Goal: Find contact information: Obtain details needed to contact an individual or organization

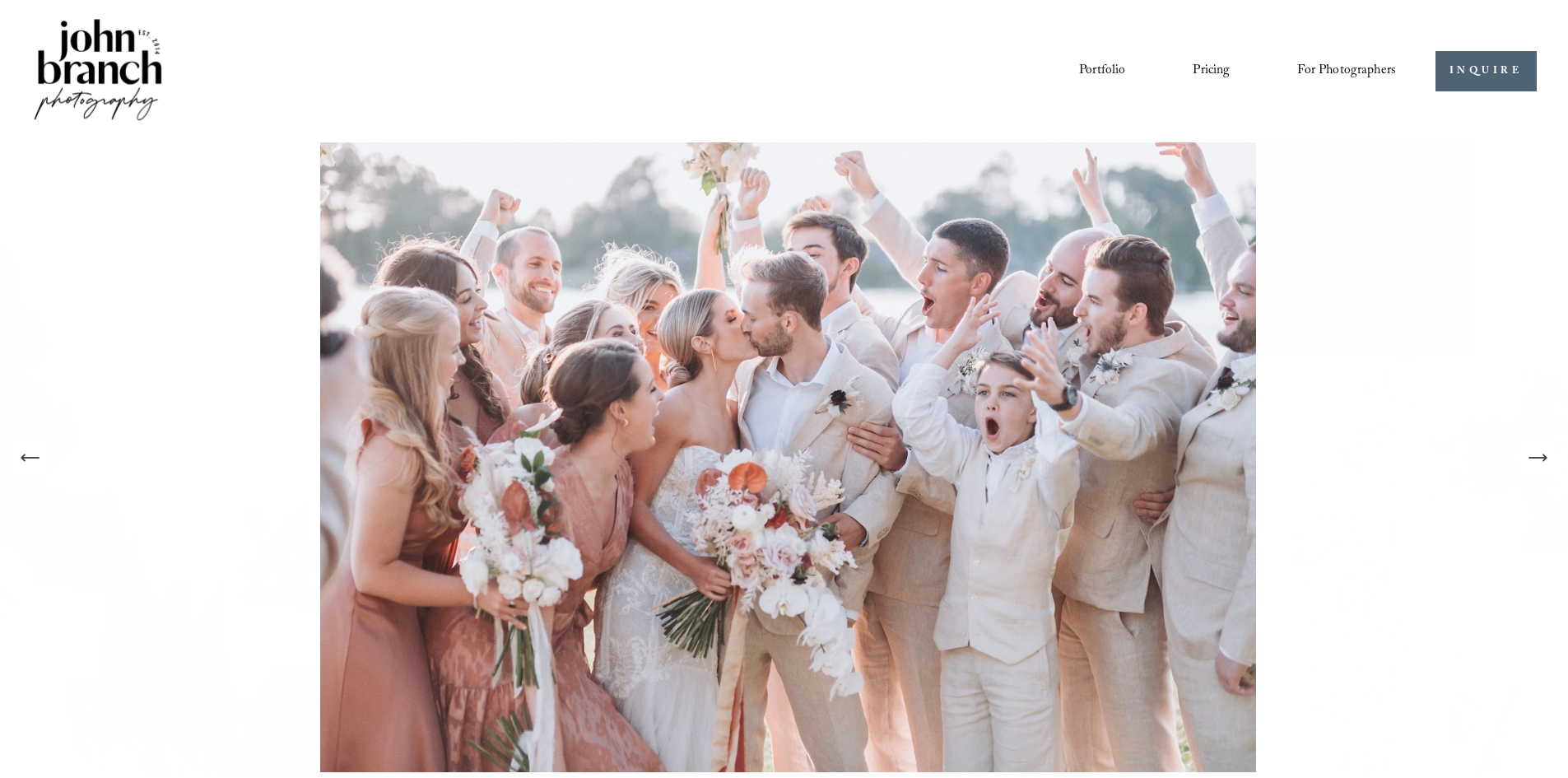
click at [785, 464] on icon "Next Slide" at bounding box center [1537, 457] width 23 height 23
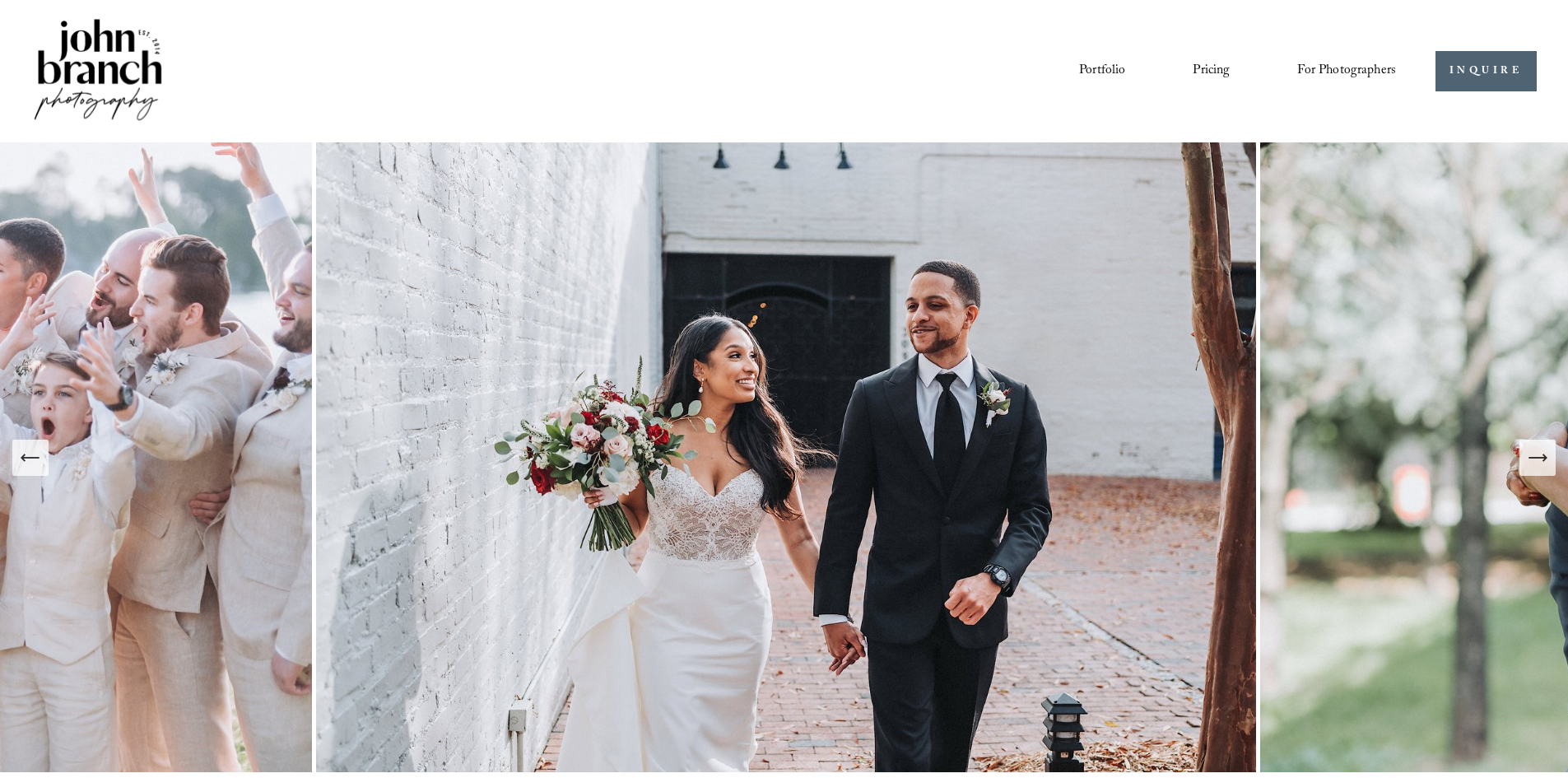
click at [785, 456] on icon "Next Slide" at bounding box center [1537, 457] width 23 height 23
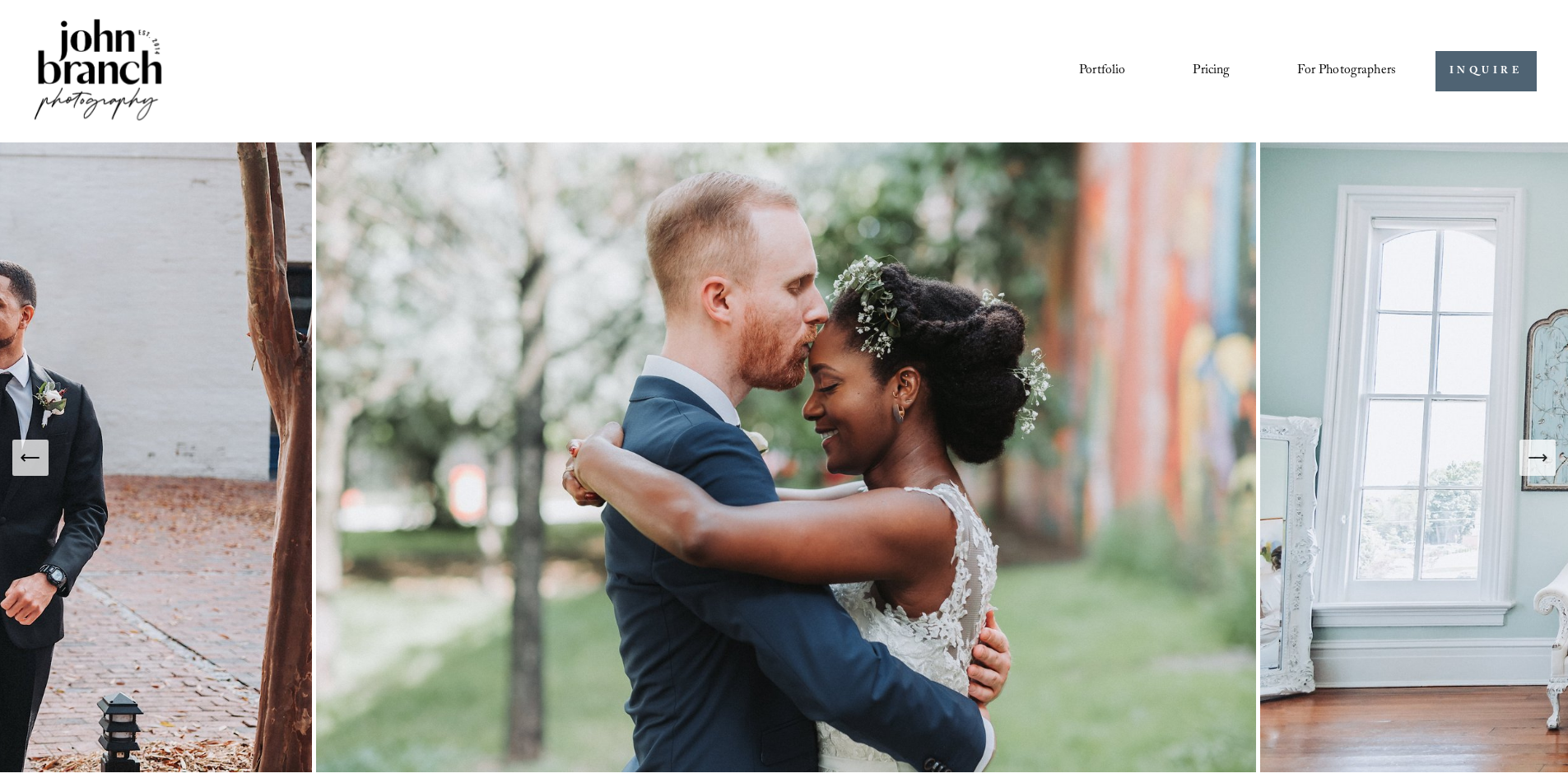
drag, startPoint x: 36, startPoint y: 469, endPoint x: 157, endPoint y: 317, distance: 194.3
click at [36, 467] on icon "Previous Slide" at bounding box center [30, 457] width 23 height 23
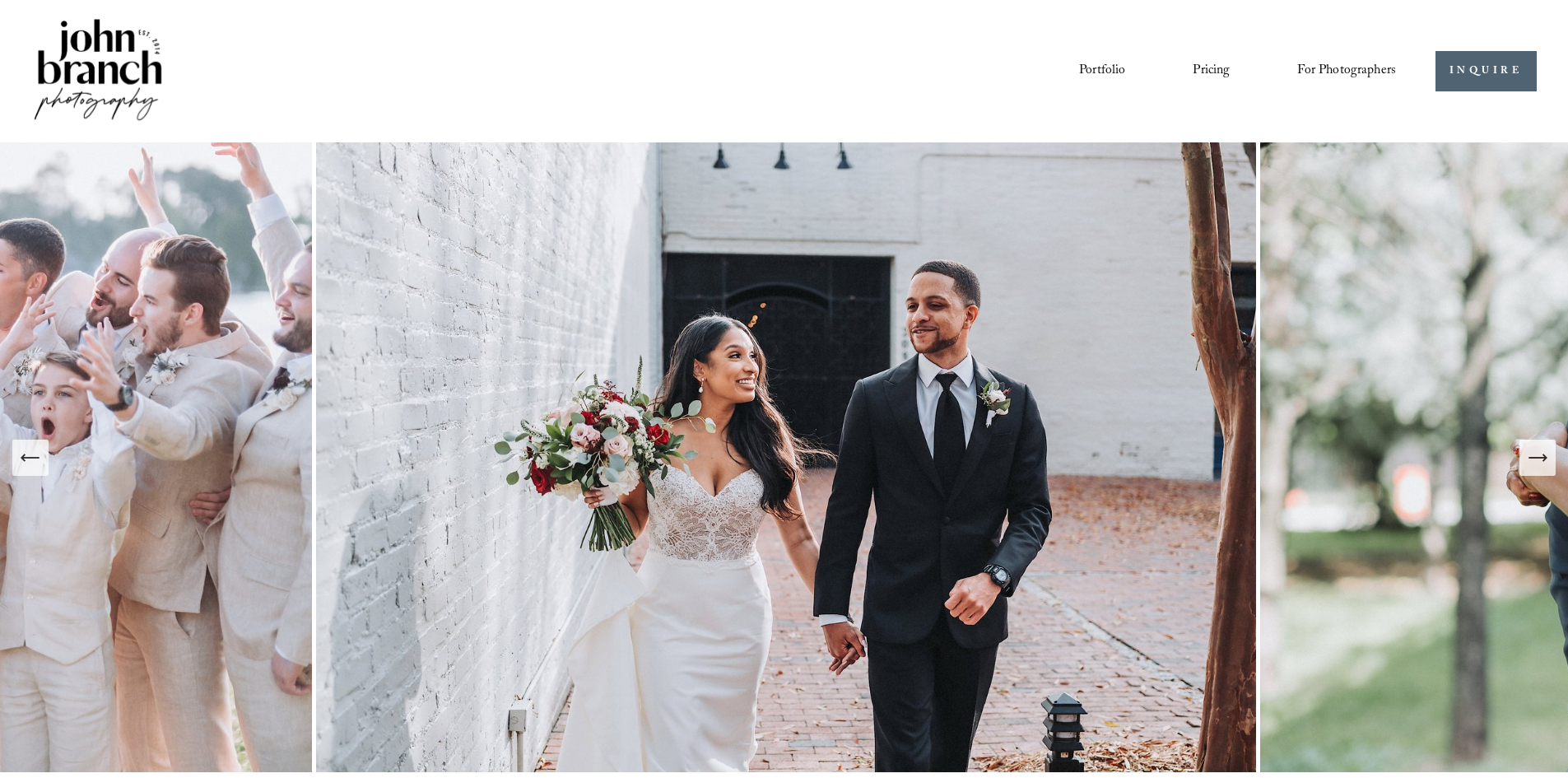
click at [785, 70] on link "Portfolio" at bounding box center [1101, 70] width 46 height 28
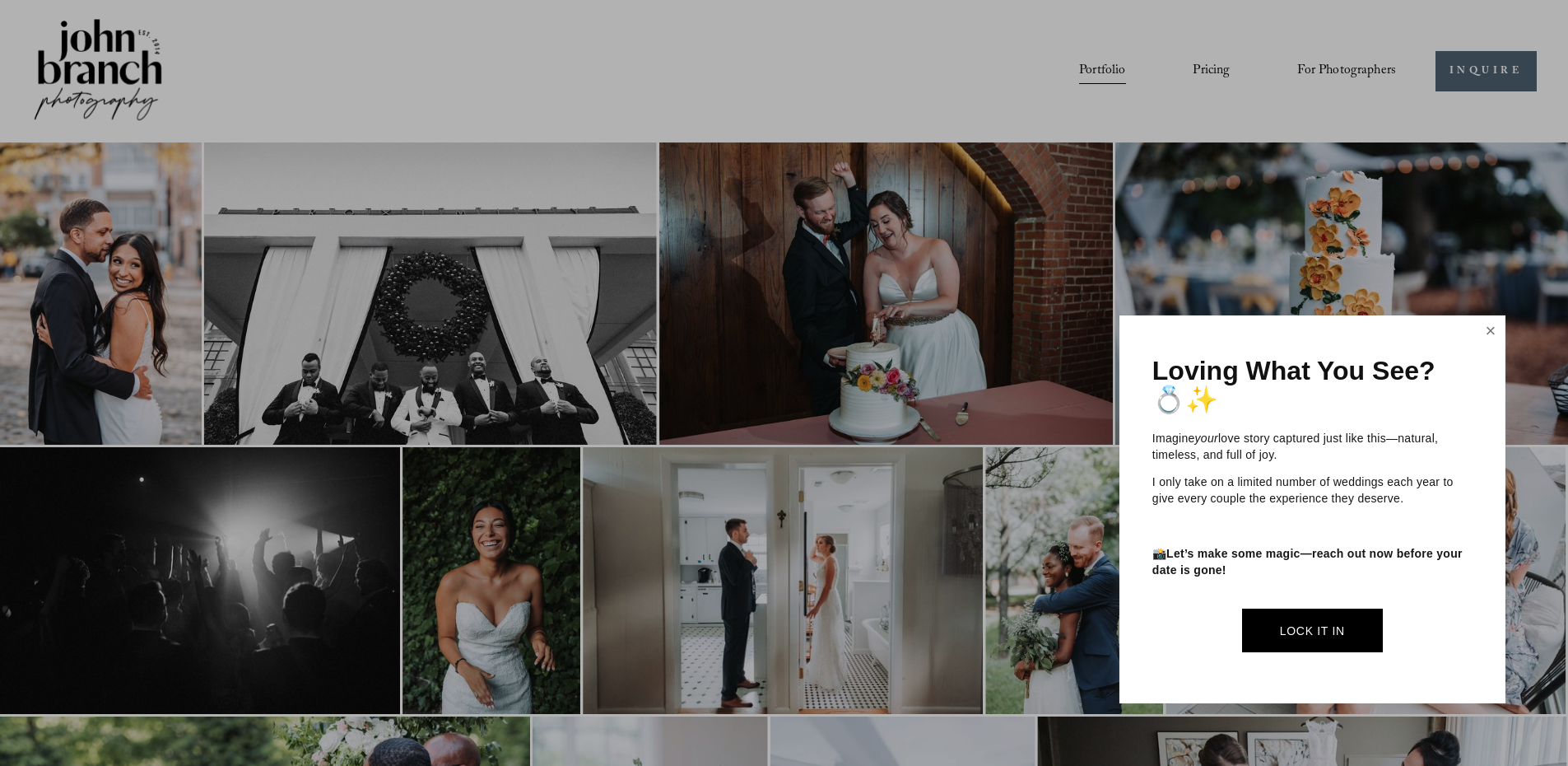
click at [1485, 335] on link "Close" at bounding box center [1490, 330] width 25 height 26
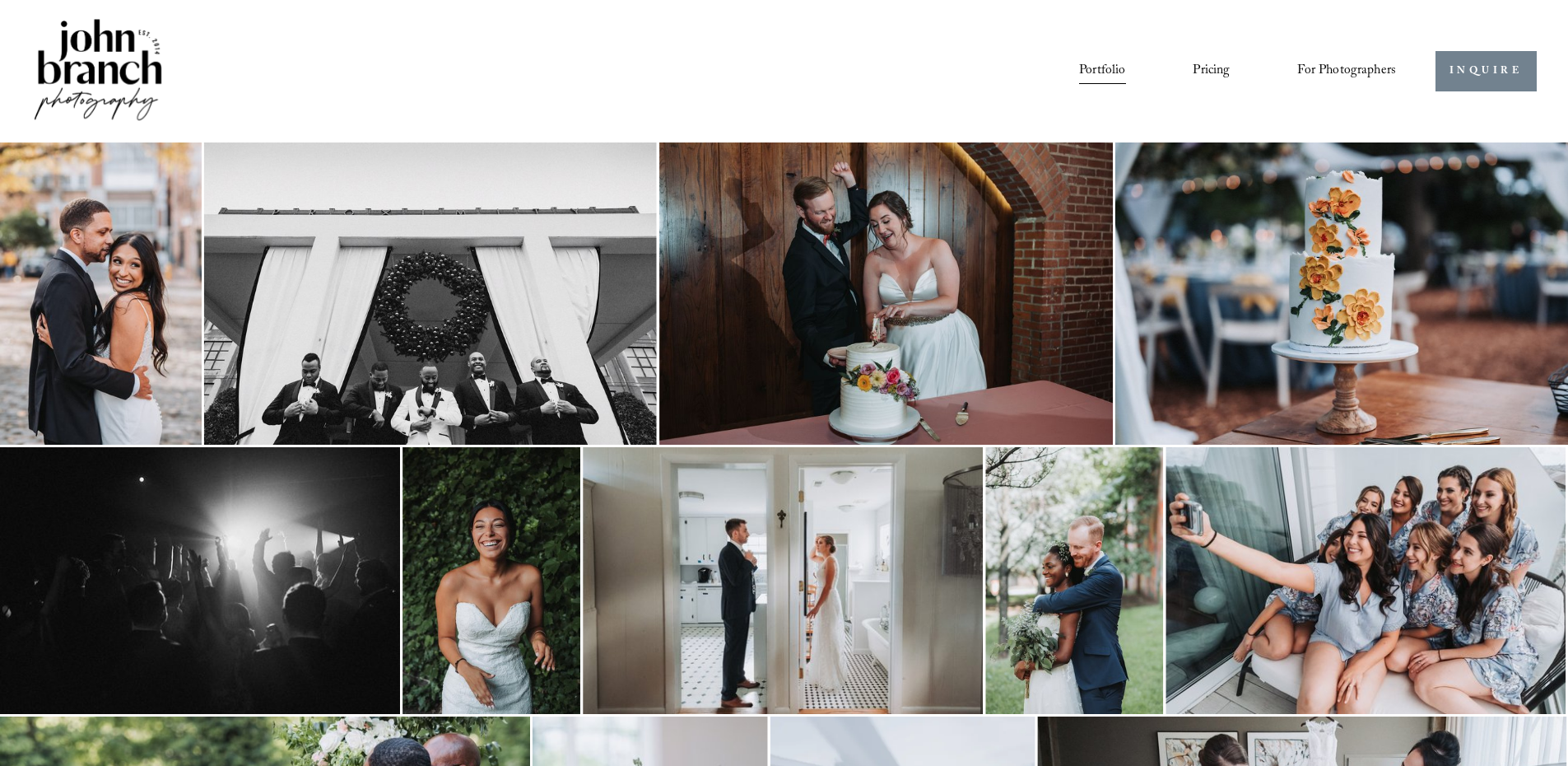
click at [1464, 65] on link "INQUIRE" at bounding box center [1485, 71] width 101 height 40
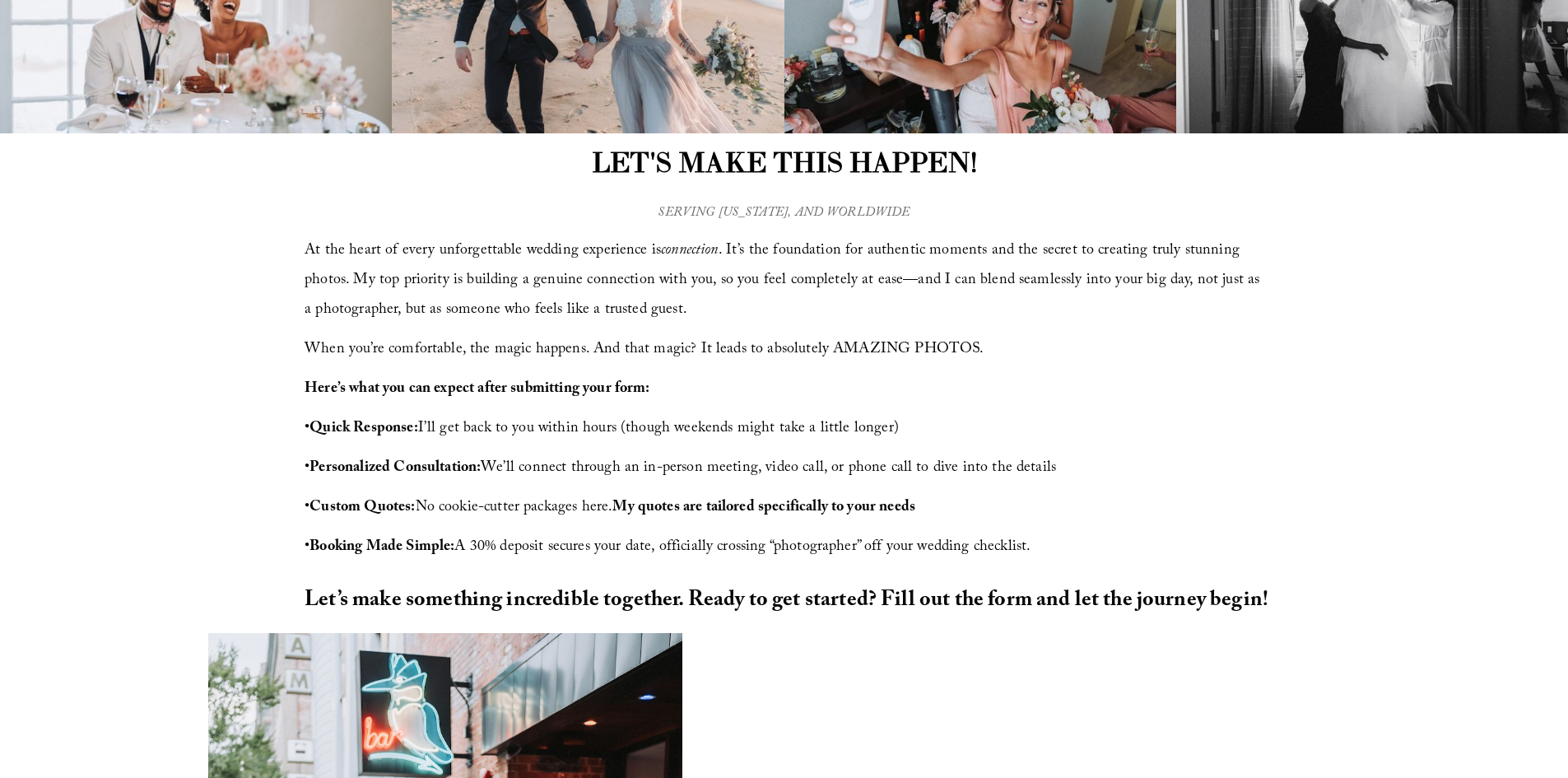
scroll to position [411, 0]
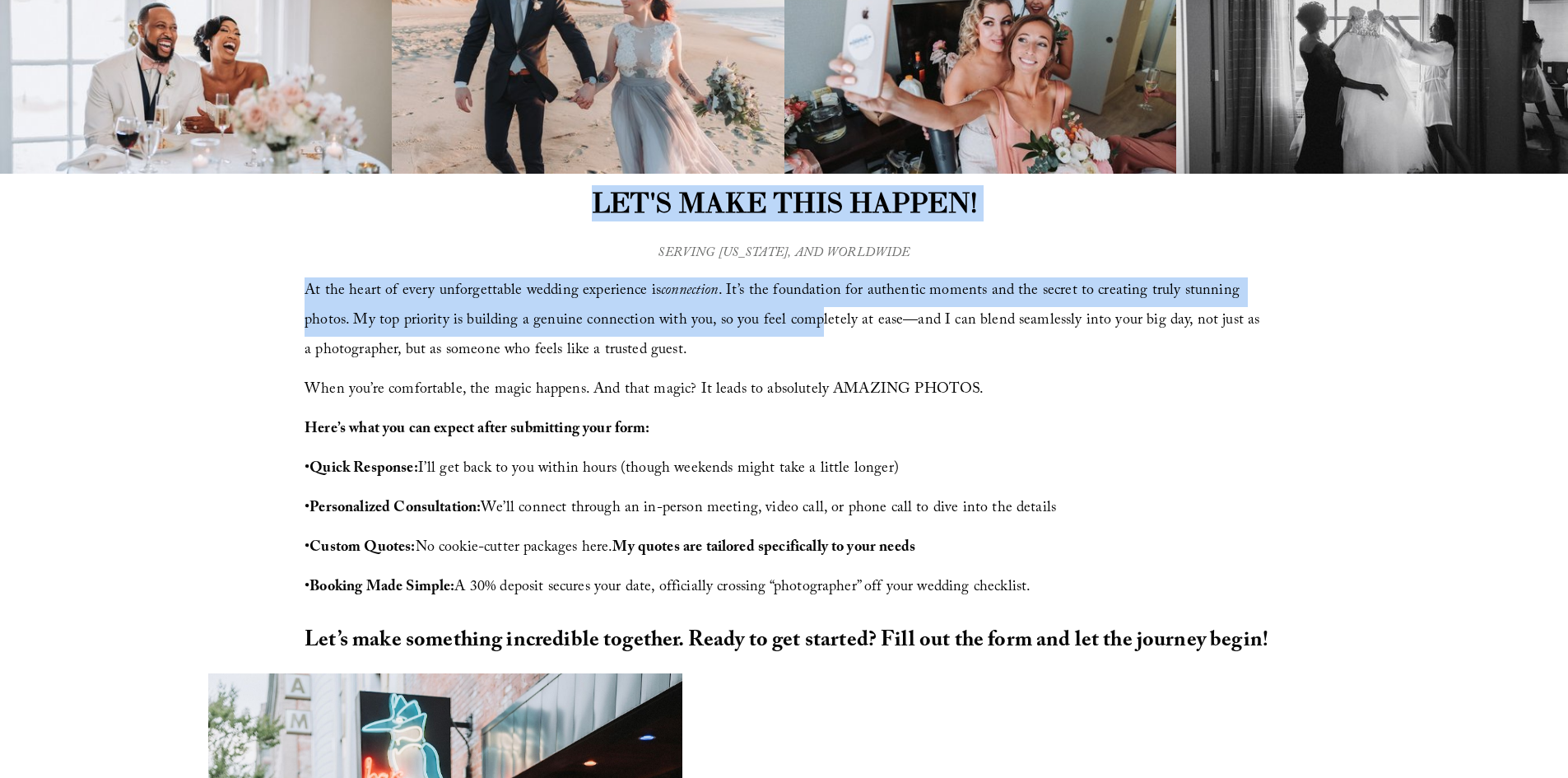
drag, startPoint x: 672, startPoint y: 231, endPoint x: 844, endPoint y: 358, distance: 213.8
click at [815, 336] on div "LET'S MAKE THIS HAPPEN! At the heart of every unforgettable wedding experience …" at bounding box center [784, 423] width 1568 height 500
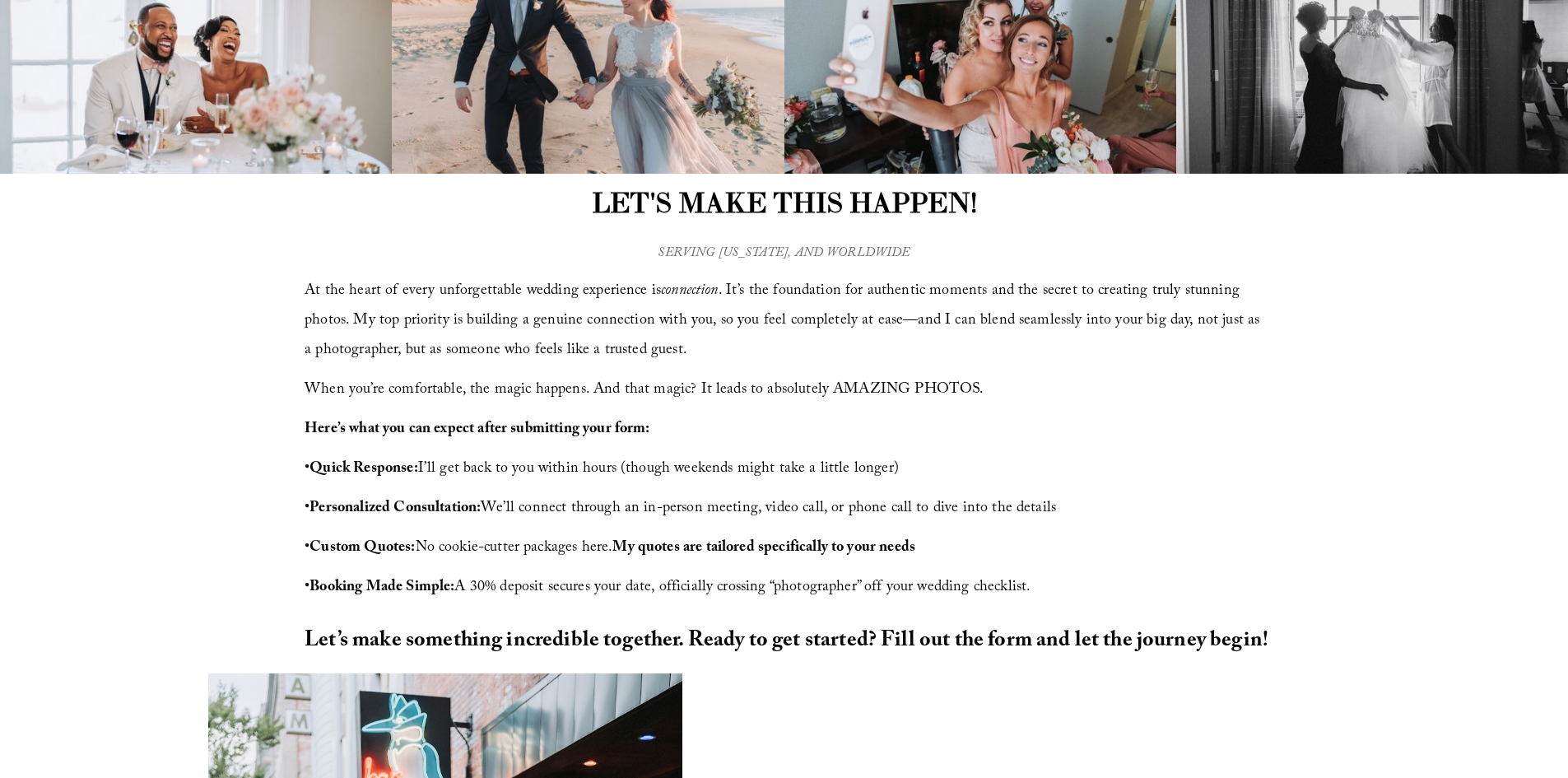
click at [868, 379] on span "When you’re comfortable, the magic happens. And that magic? It leads to absolut…" at bounding box center [644, 390] width 679 height 26
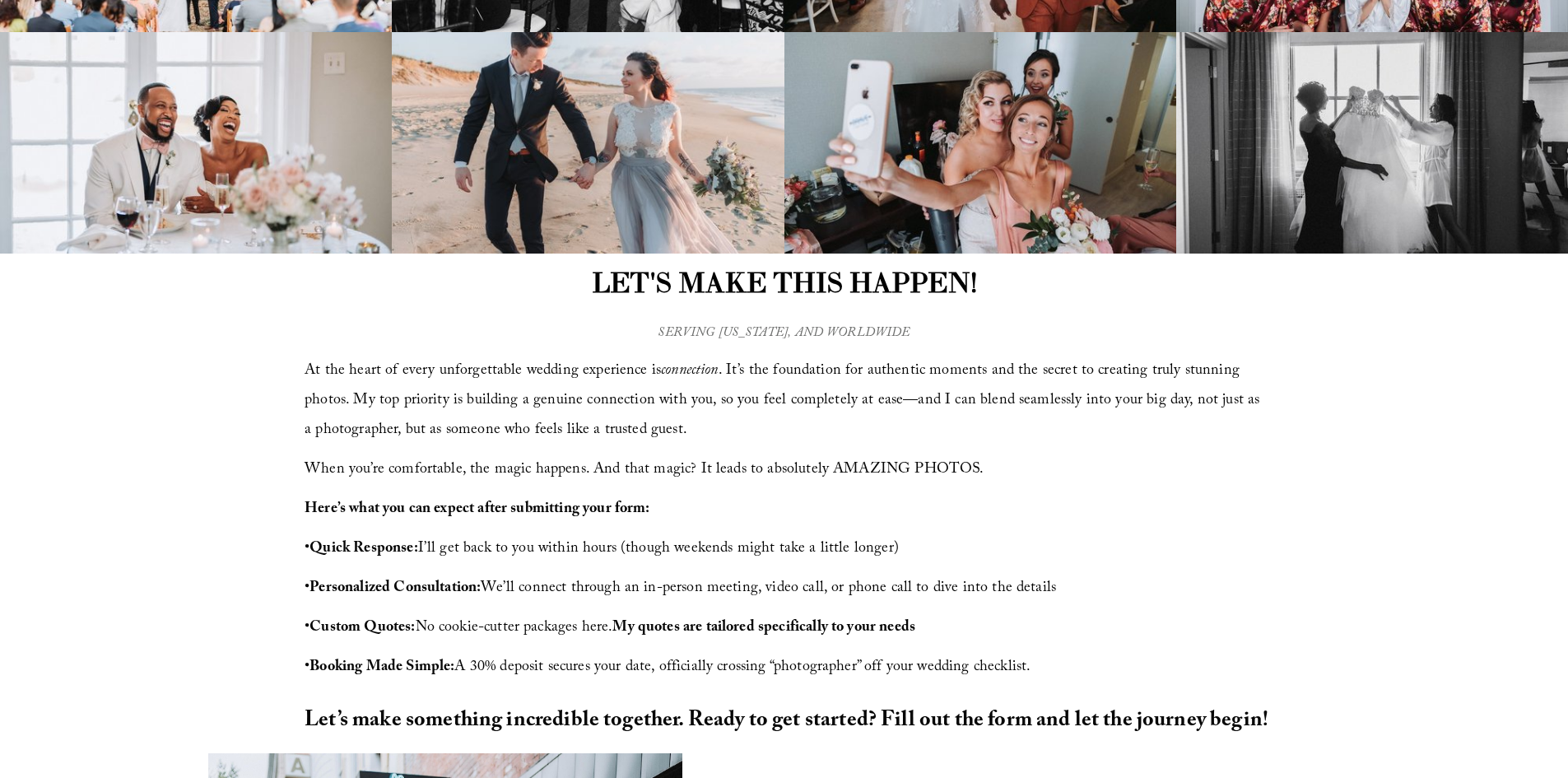
scroll to position [329, 0]
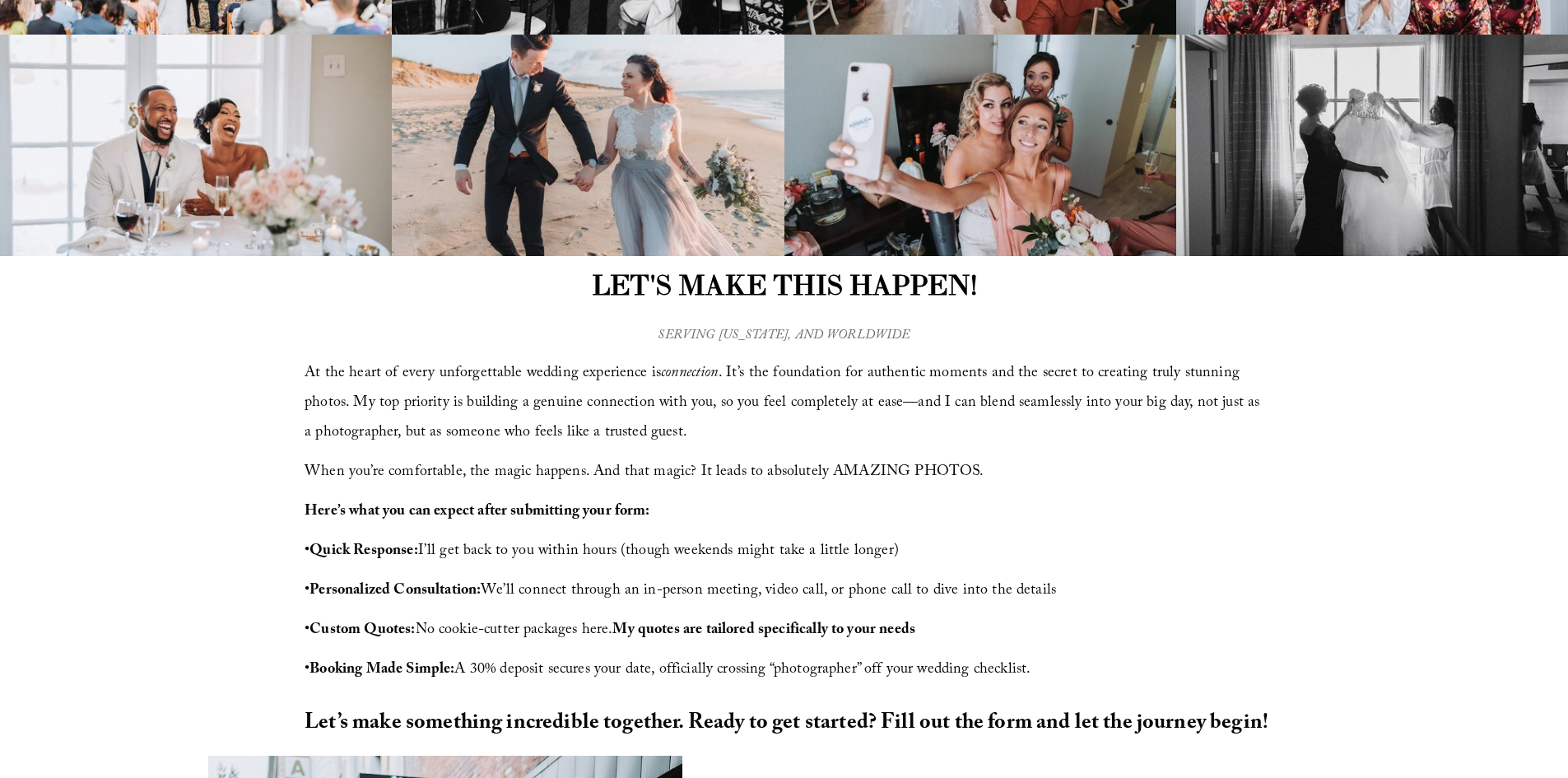
click at [723, 293] on strong "LET'S MAKE THIS HAPPEN!" at bounding box center [784, 285] width 385 height 35
click at [719, 335] on em "SERVING [US_STATE], AND WORLDWIDE" at bounding box center [783, 337] width 252 height 22
click at [715, 389] on p "At the heart of every unforgettable wedding experience is connection . It’s the…" at bounding box center [784, 403] width 959 height 88
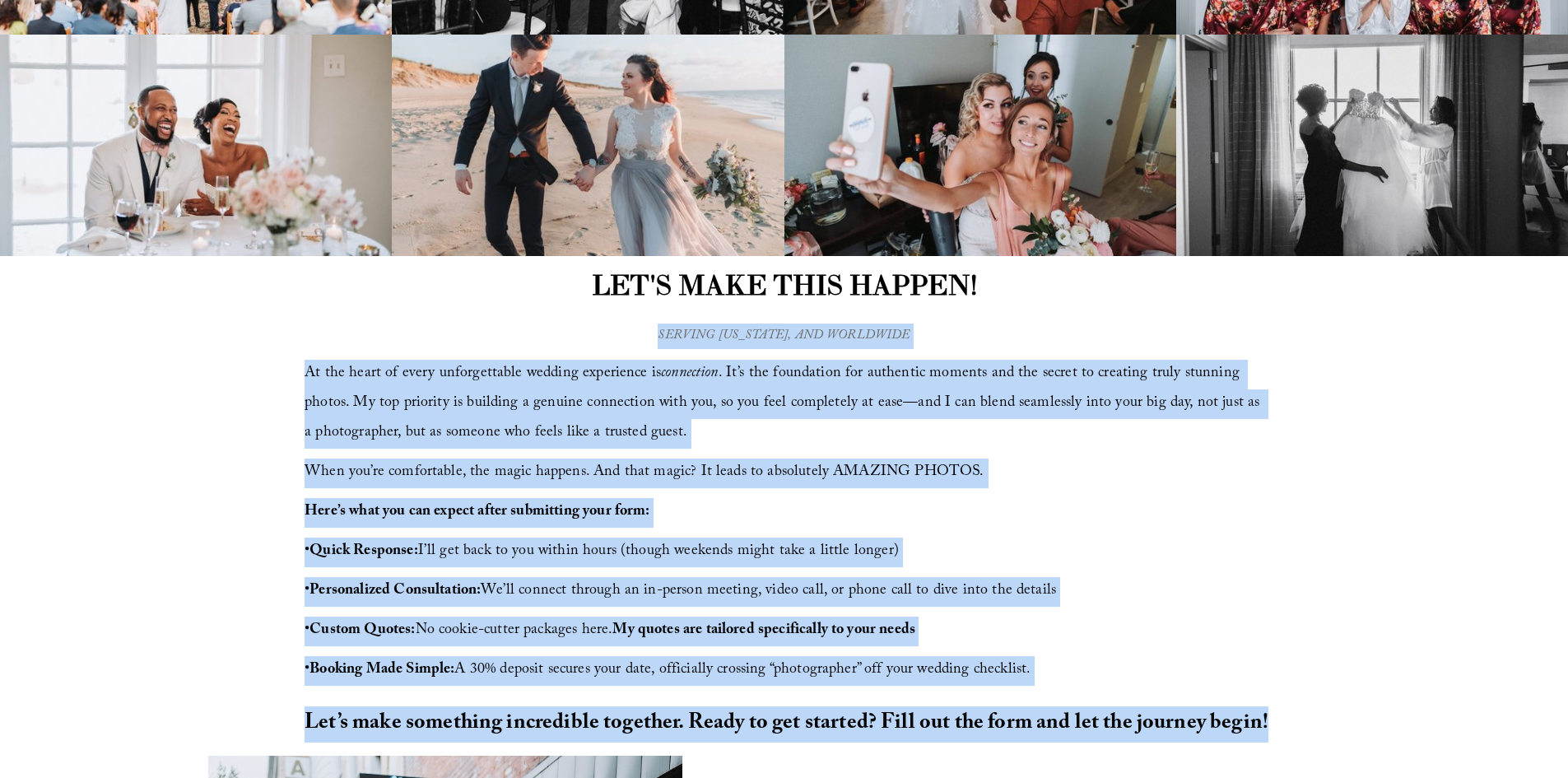
drag, startPoint x: 308, startPoint y: 375, endPoint x: 1274, endPoint y: 713, distance: 1023.4
click at [1274, 713] on div "LET'S MAKE THIS HAPPEN! At the heart of every unforgettable wedding experience …" at bounding box center [784, 506] width 1568 height 500
click at [1062, 540] on p "• Quick Response: I’ll get back to you within hours (though weekends might take…" at bounding box center [784, 552] width 959 height 29
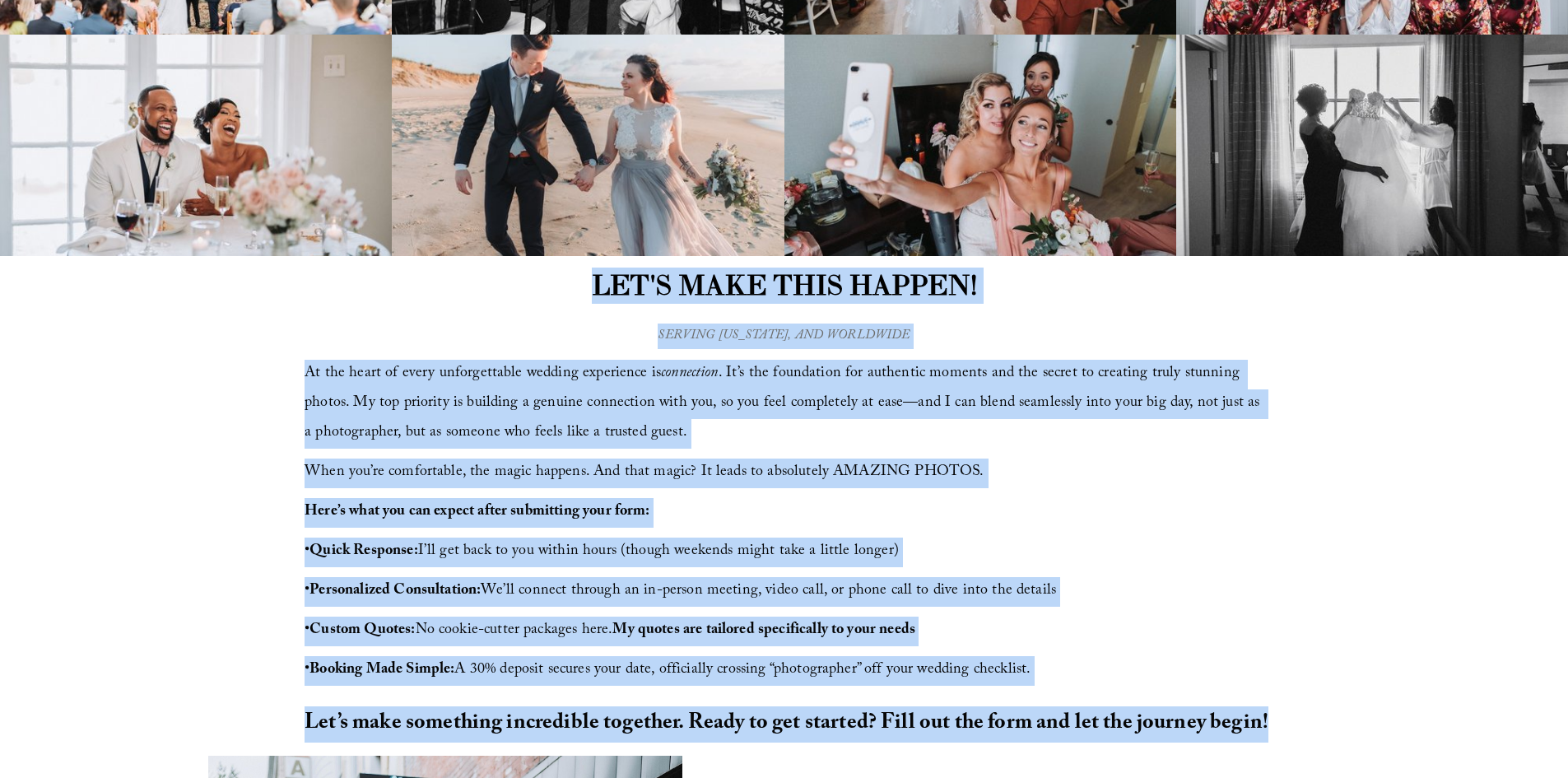
drag, startPoint x: 583, startPoint y: 285, endPoint x: 1346, endPoint y: 705, distance: 871.0
click at [1346, 705] on div "LET'S MAKE THIS HAPPEN! At the heart of every unforgettable wedding experience …" at bounding box center [784, 506] width 1568 height 500
copy div "LOR'I DOLO SITA CONSEC! Ad eli seddo ei tempo incididuntutl etdolor magnaaliqu …"
click at [727, 282] on strong "LET'S MAKE THIS HAPPEN!" at bounding box center [784, 285] width 385 height 35
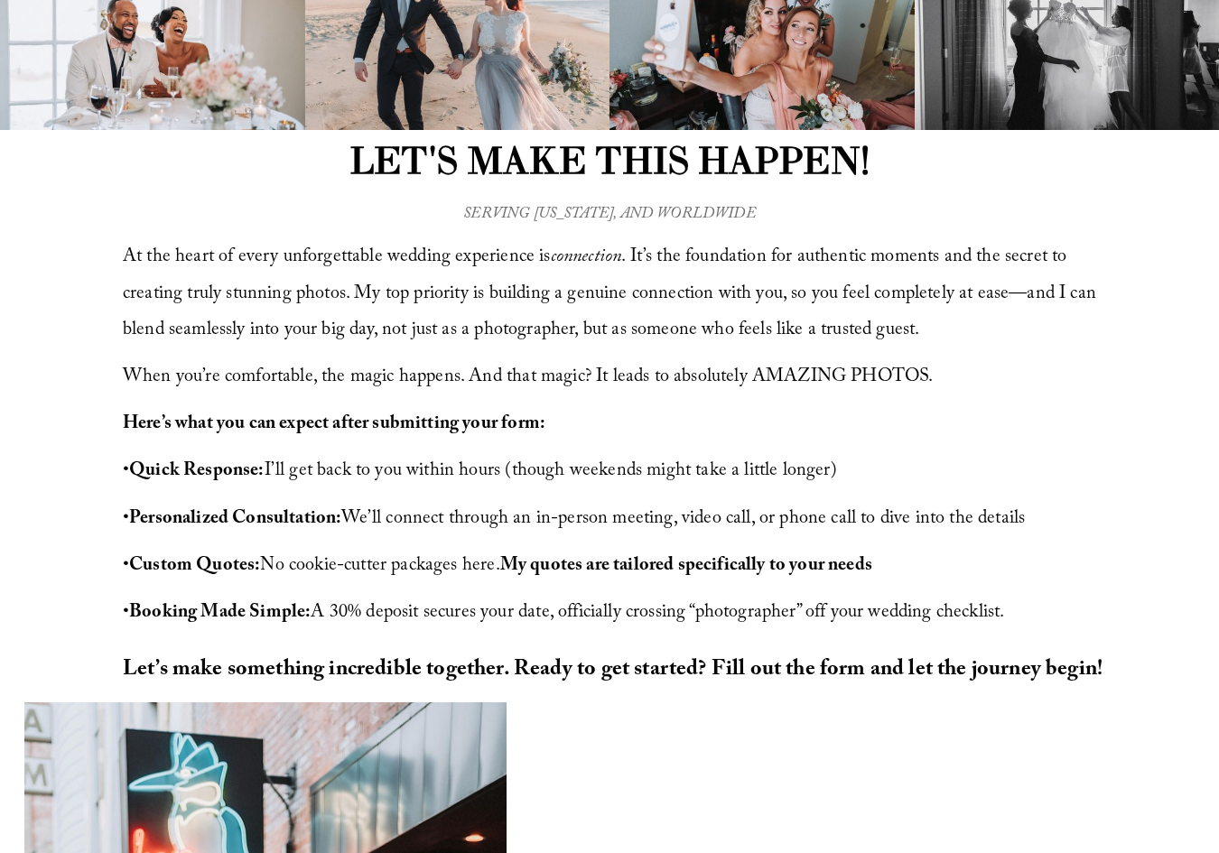
click at [556, 217] on em "SERVING [US_STATE], AND WORLDWIDE" at bounding box center [609, 215] width 292 height 26
copy div "SERVING [US_STATE], AND WORLDWIDE"
click at [740, 215] on em "SERVING [US_STATE], AND WORLDWIDE" at bounding box center [609, 215] width 292 height 26
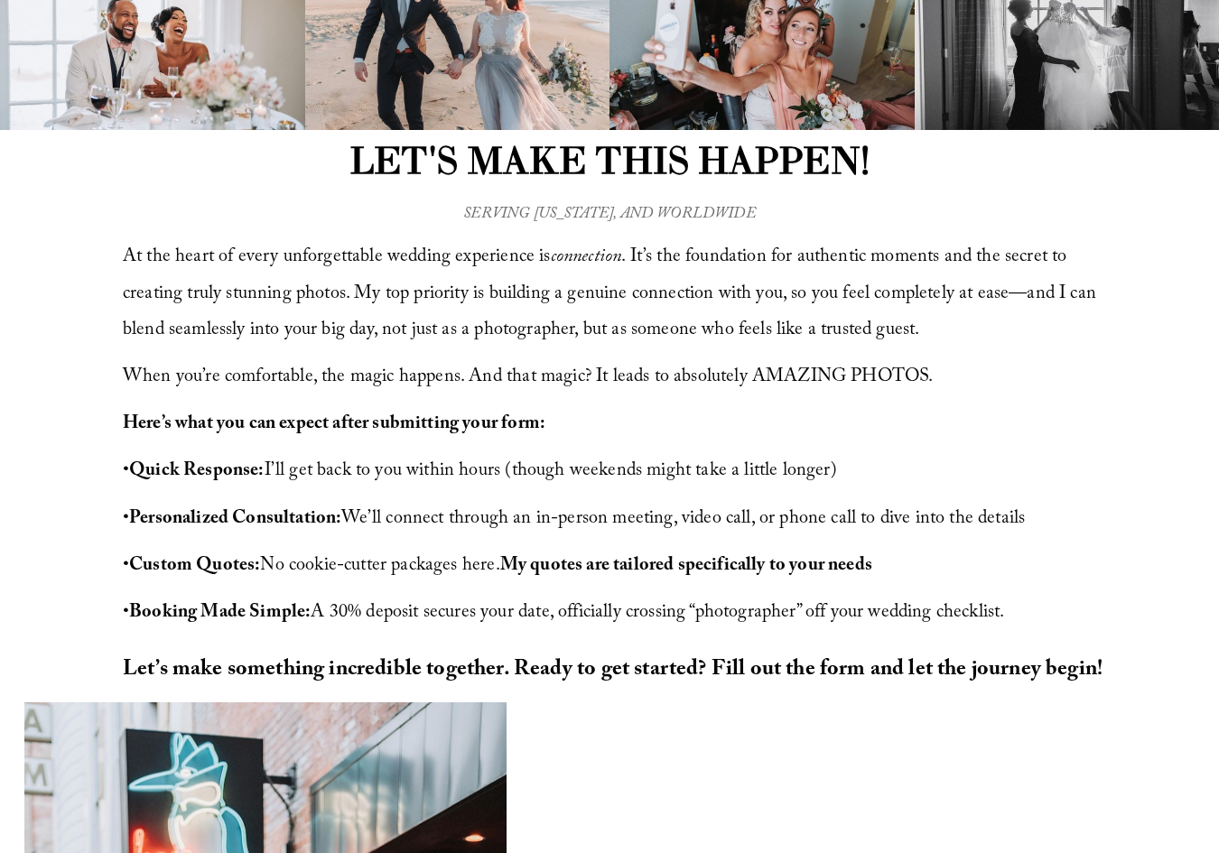
click at [664, 218] on em "SERVING [US_STATE], AND WORLDWIDE" at bounding box center [609, 215] width 292 height 26
click at [205, 262] on span "At the heart of every unforgettable wedding experience is connection . It’s the…" at bounding box center [612, 294] width 978 height 103
drag, startPoint x: 227, startPoint y: 264, endPoint x: 186, endPoint y: 253, distance: 42.3
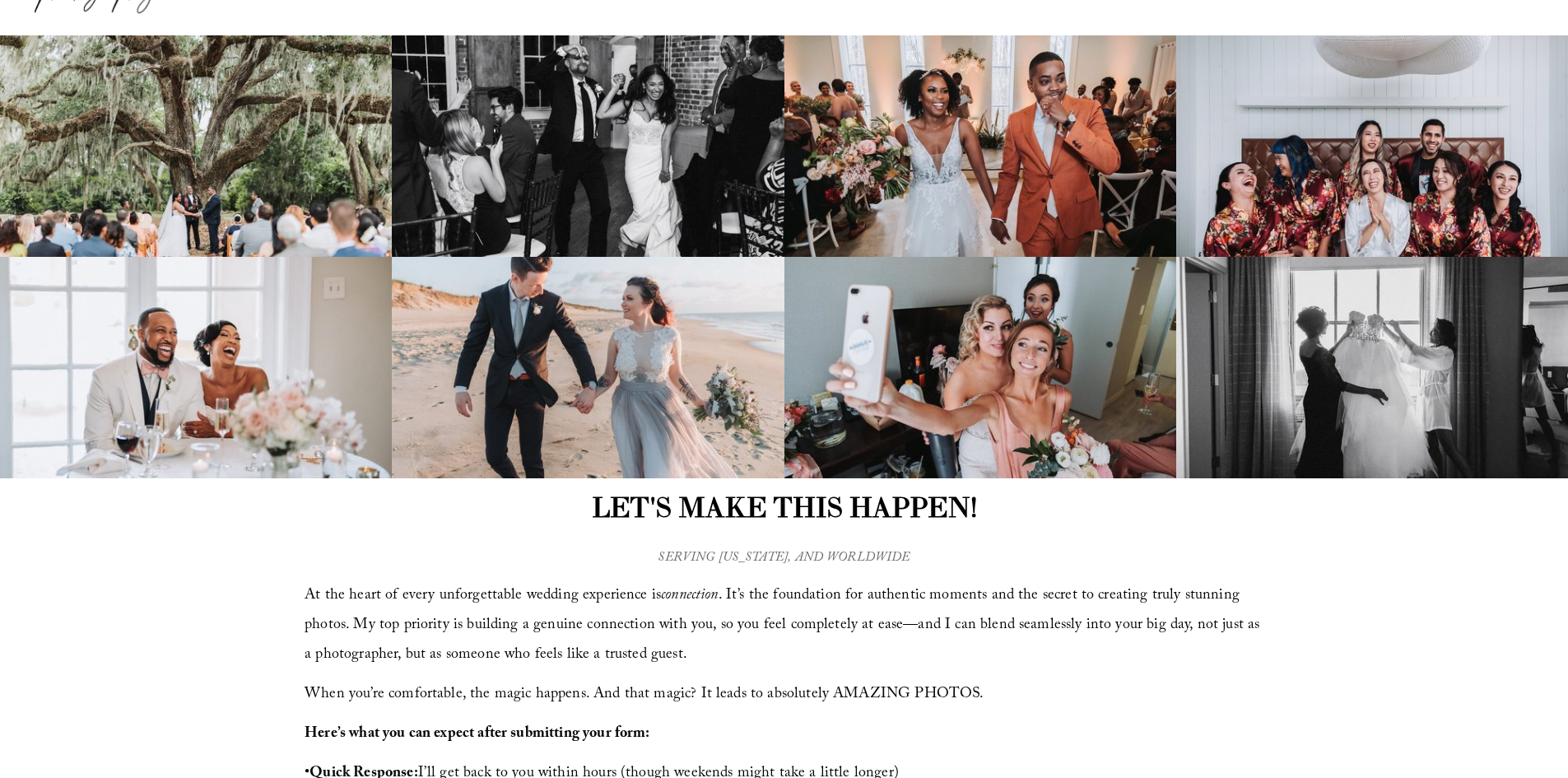
scroll to position [0, 0]
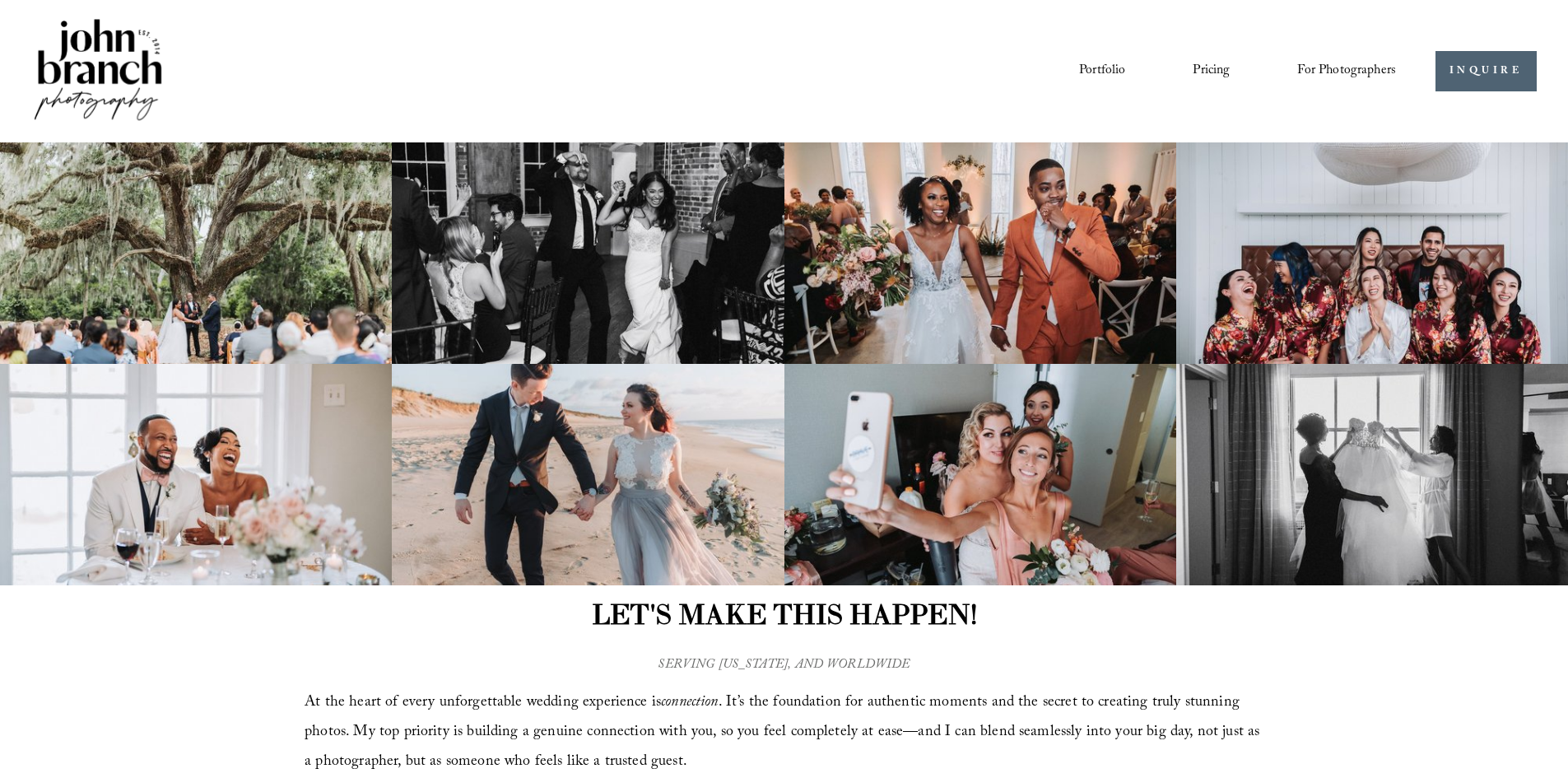
click at [621, 70] on div "Portfolio Pricing For Photographers Presets Education Courses Blog" at bounding box center [800, 70] width 1192 height 28
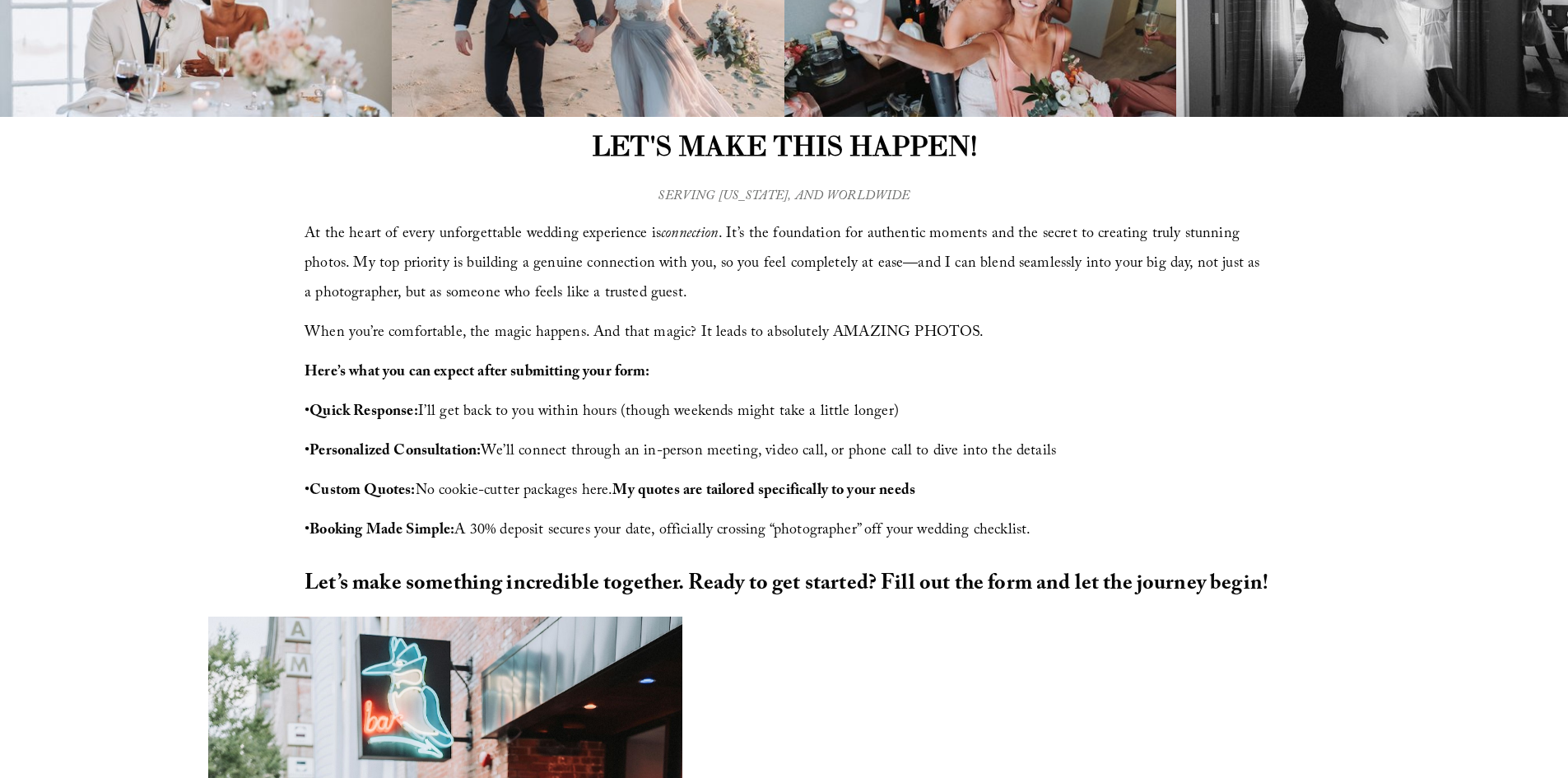
scroll to position [494, 0]
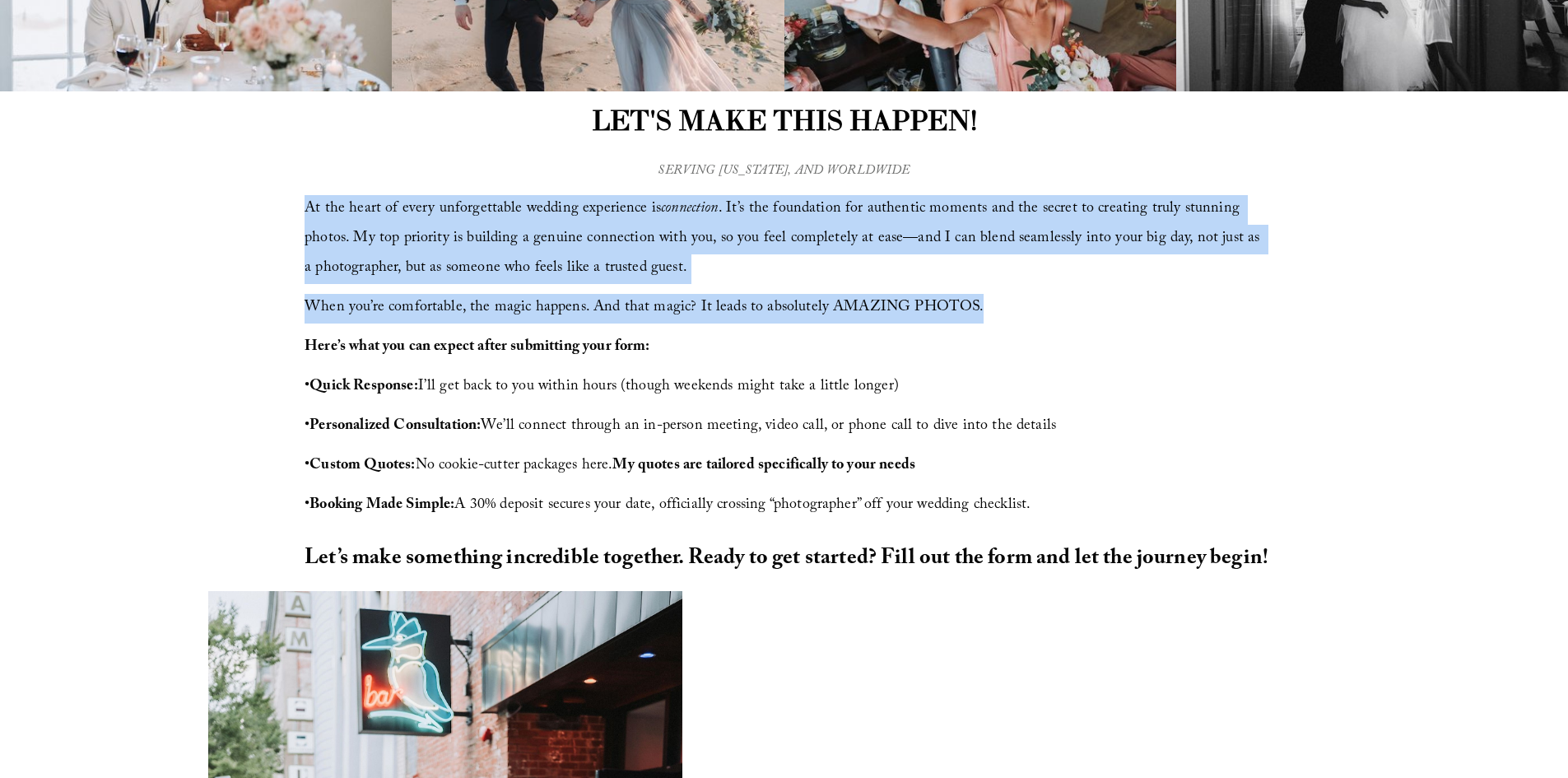
drag, startPoint x: 996, startPoint y: 304, endPoint x: 301, endPoint y: 216, distance: 700.5
click at [301, 216] on div "LET'S MAKE THIS HAPPEN! At the heart of every unforgettable wedding experience …" at bounding box center [784, 341] width 1568 height 500
copy div "At the heart of every unforgettable wedding experience is connection . It’s the…"
click at [565, 237] on span "At the heart of every unforgettable wedding experience is connection . It’s the…" at bounding box center [784, 239] width 959 height 85
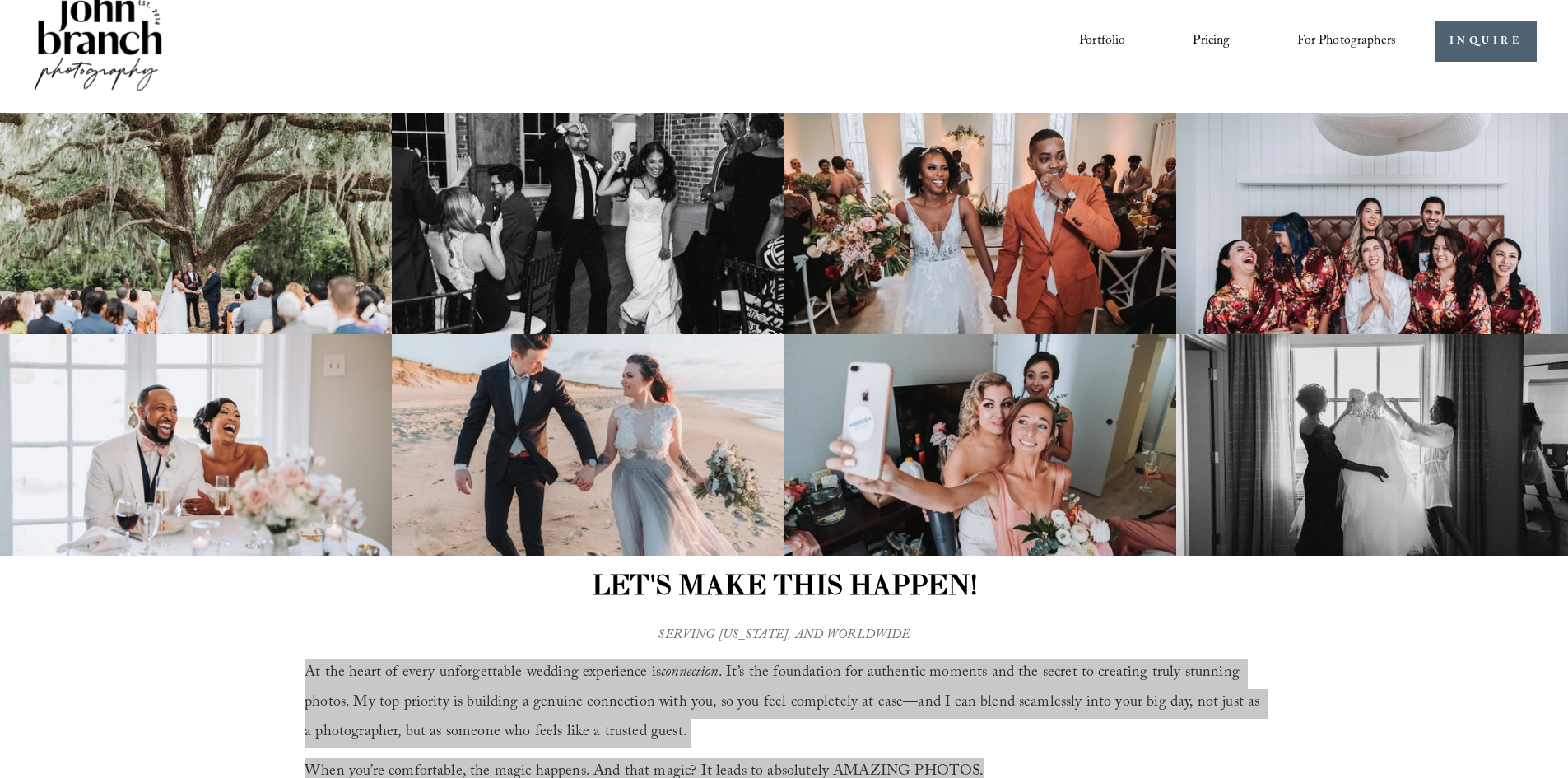
scroll to position [0, 0]
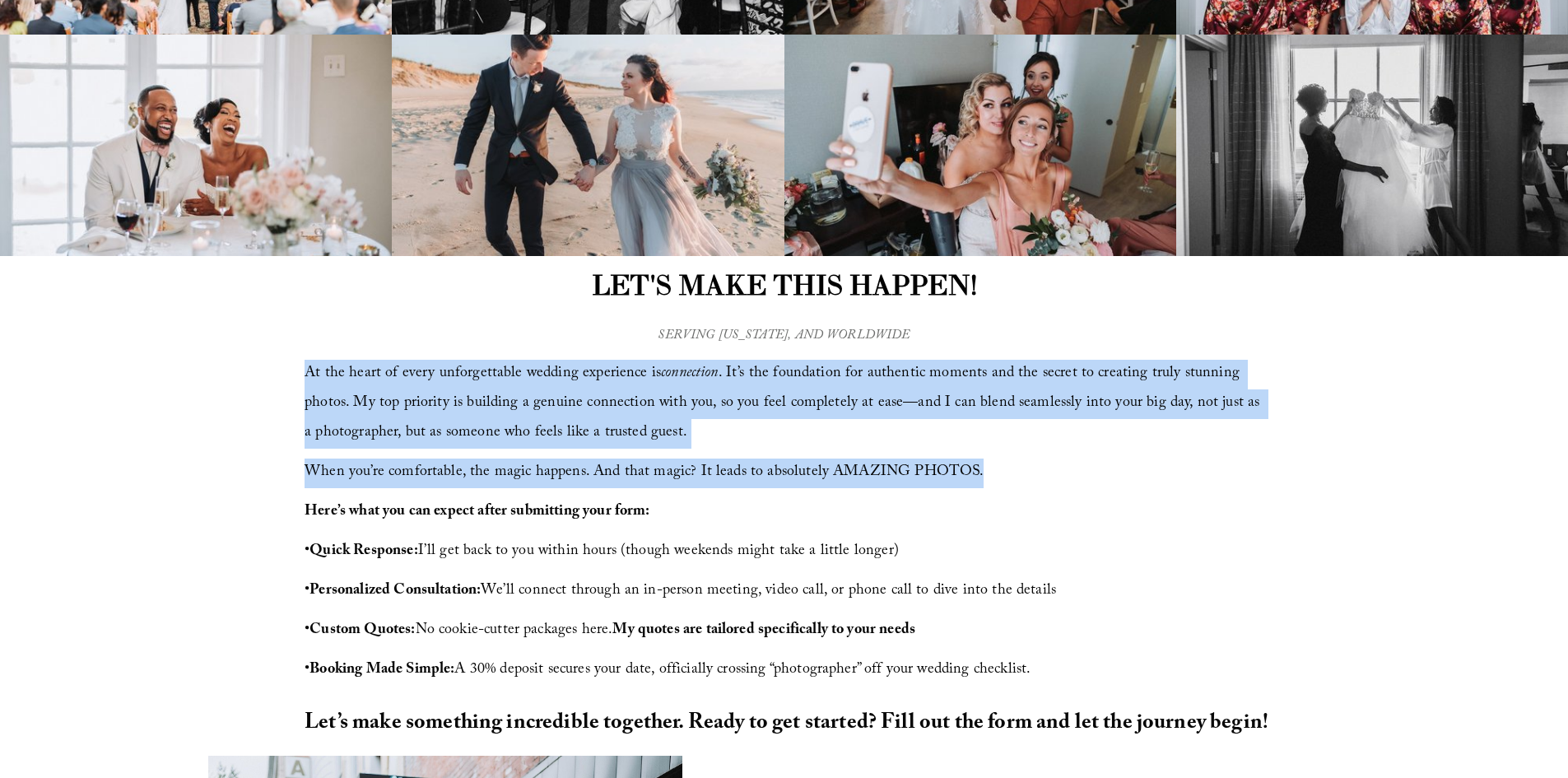
click at [757, 446] on p "At the heart of every unforgettable wedding experience is connection . It’s the…" at bounding box center [784, 403] width 959 height 88
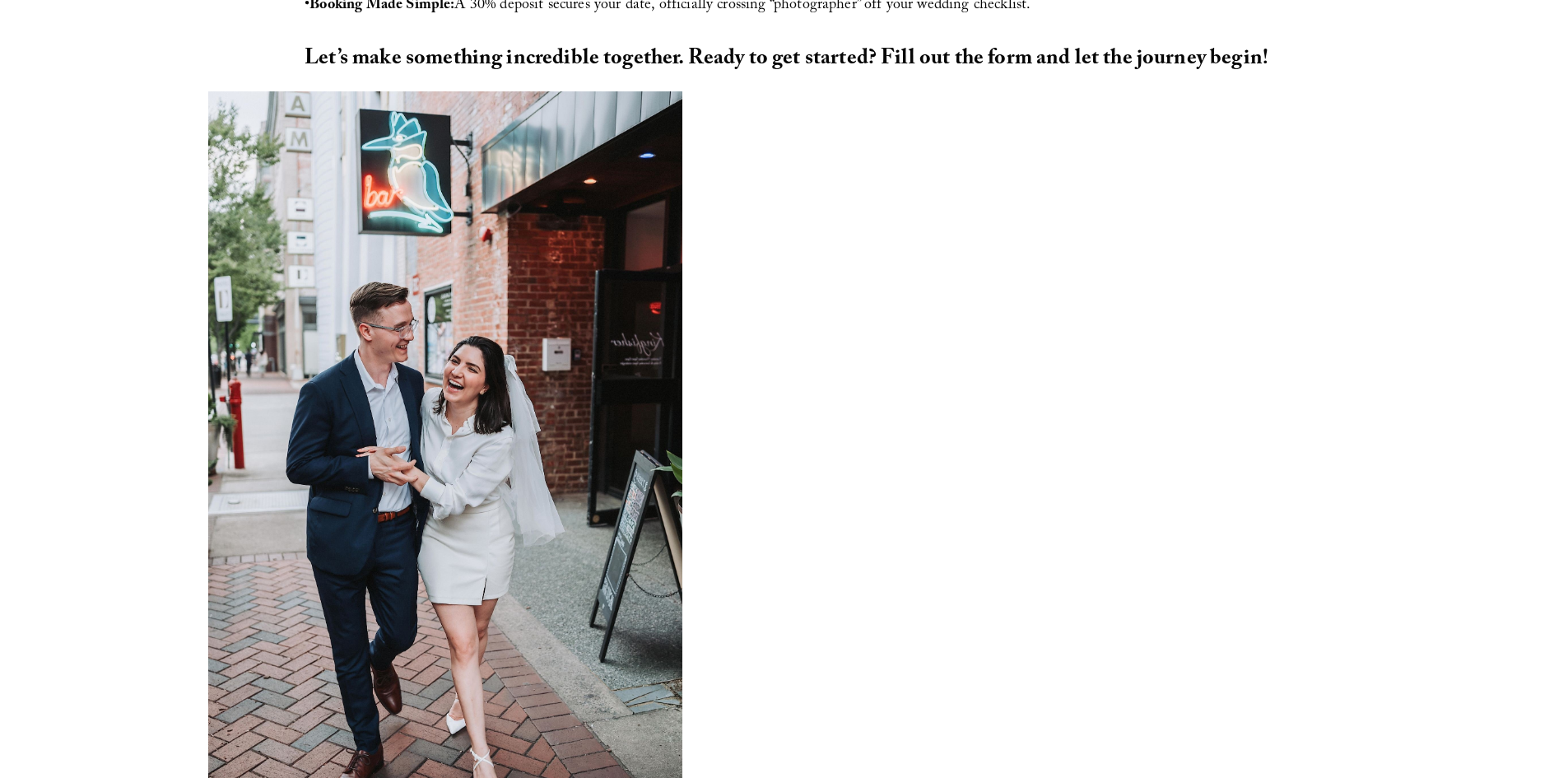
scroll to position [949, 0]
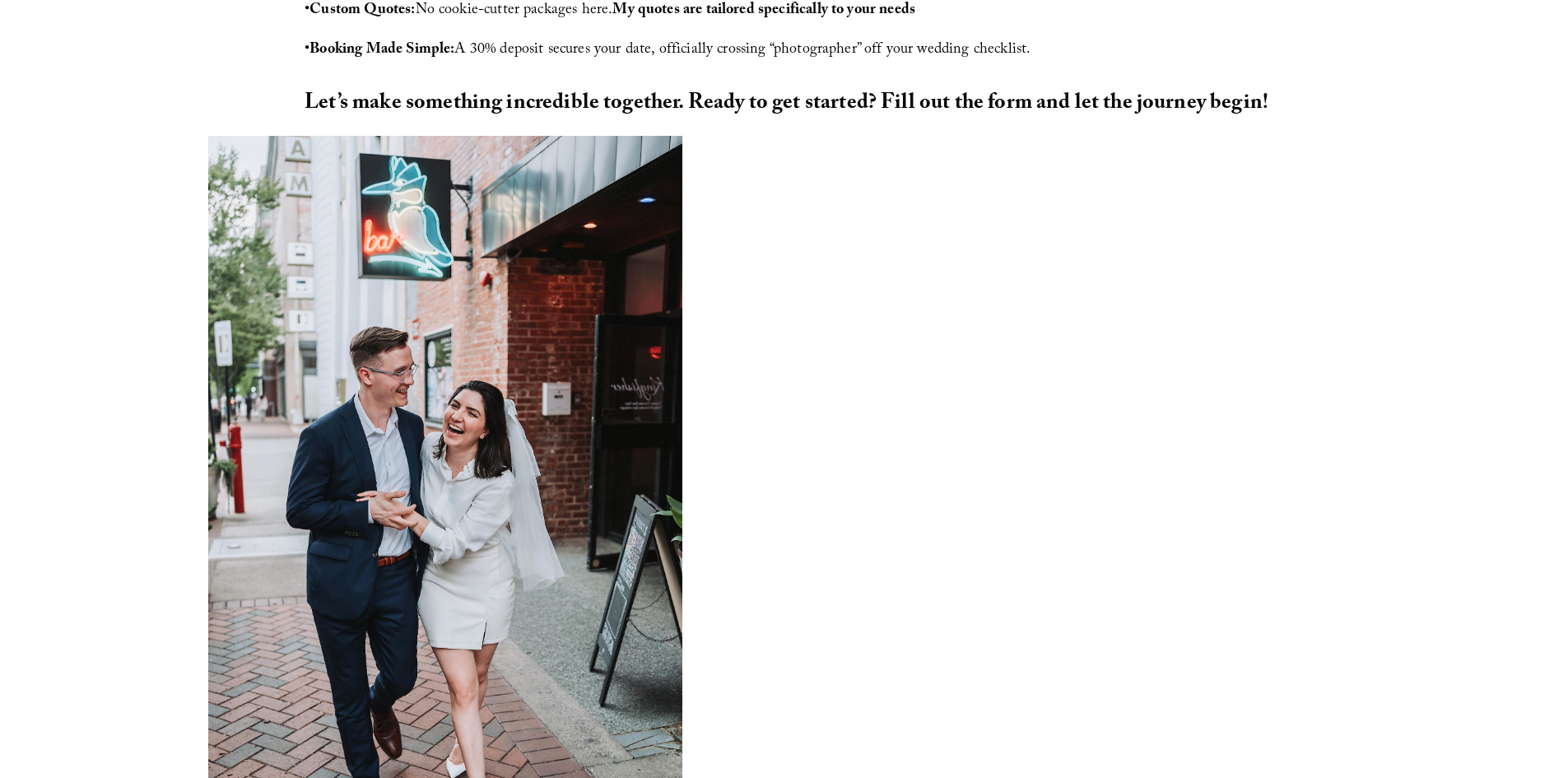
click at [1383, 416] on div at bounding box center [784, 510] width 1568 height 748
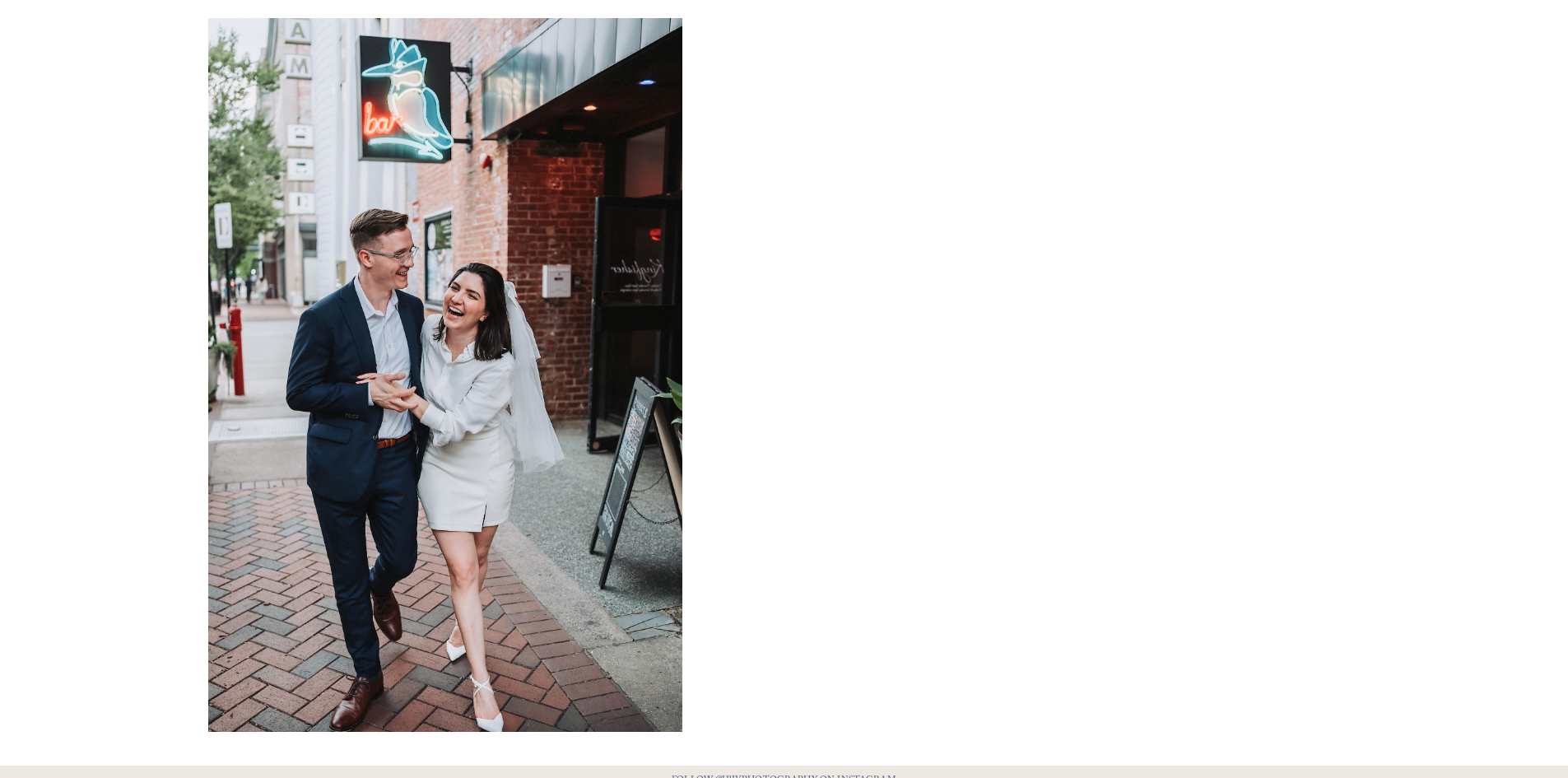
scroll to position [1114, 0]
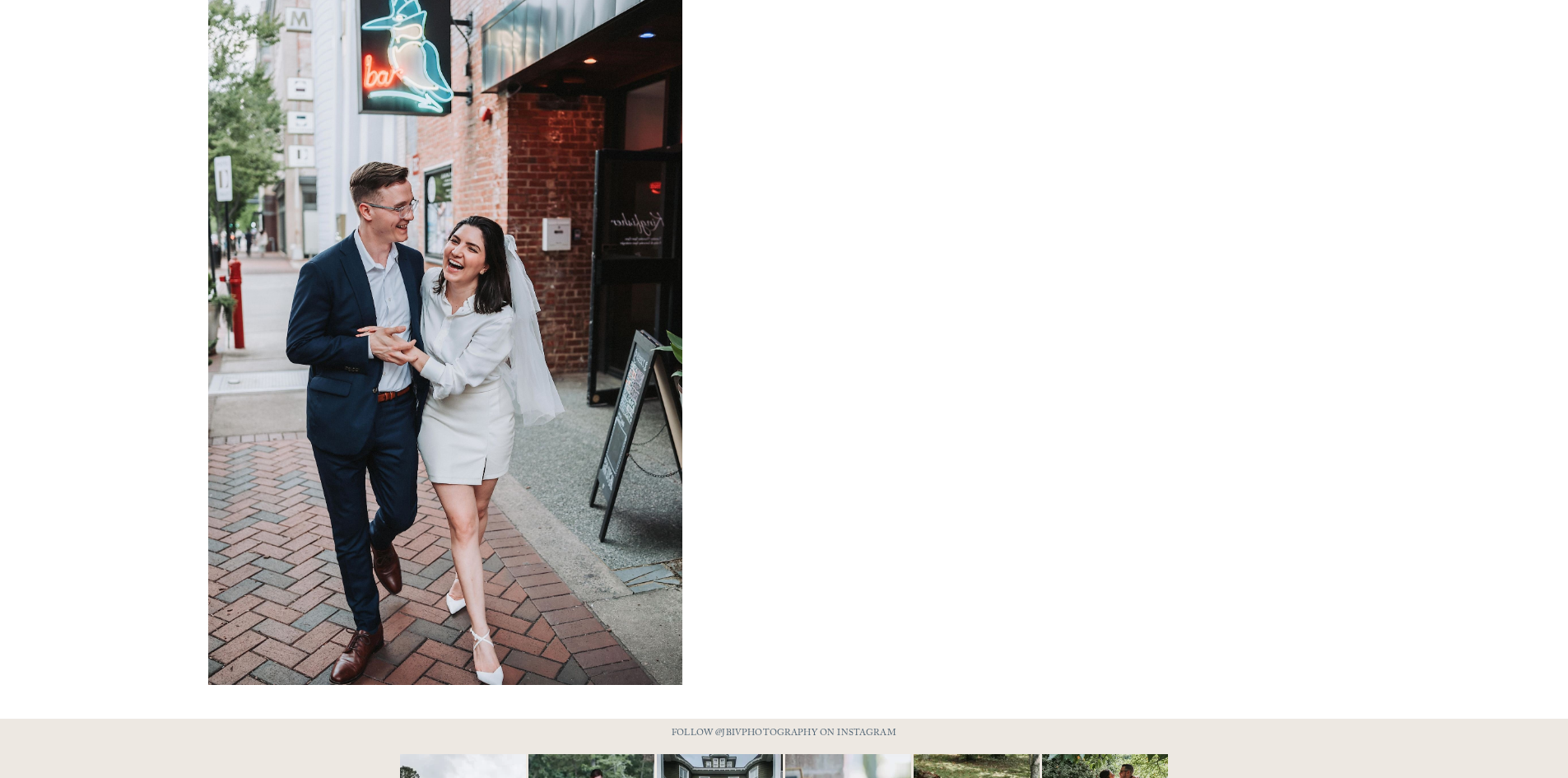
click at [445, 427] on div at bounding box center [445, 327] width 475 height 714
click at [470, 375] on div at bounding box center [445, 327] width 475 height 714
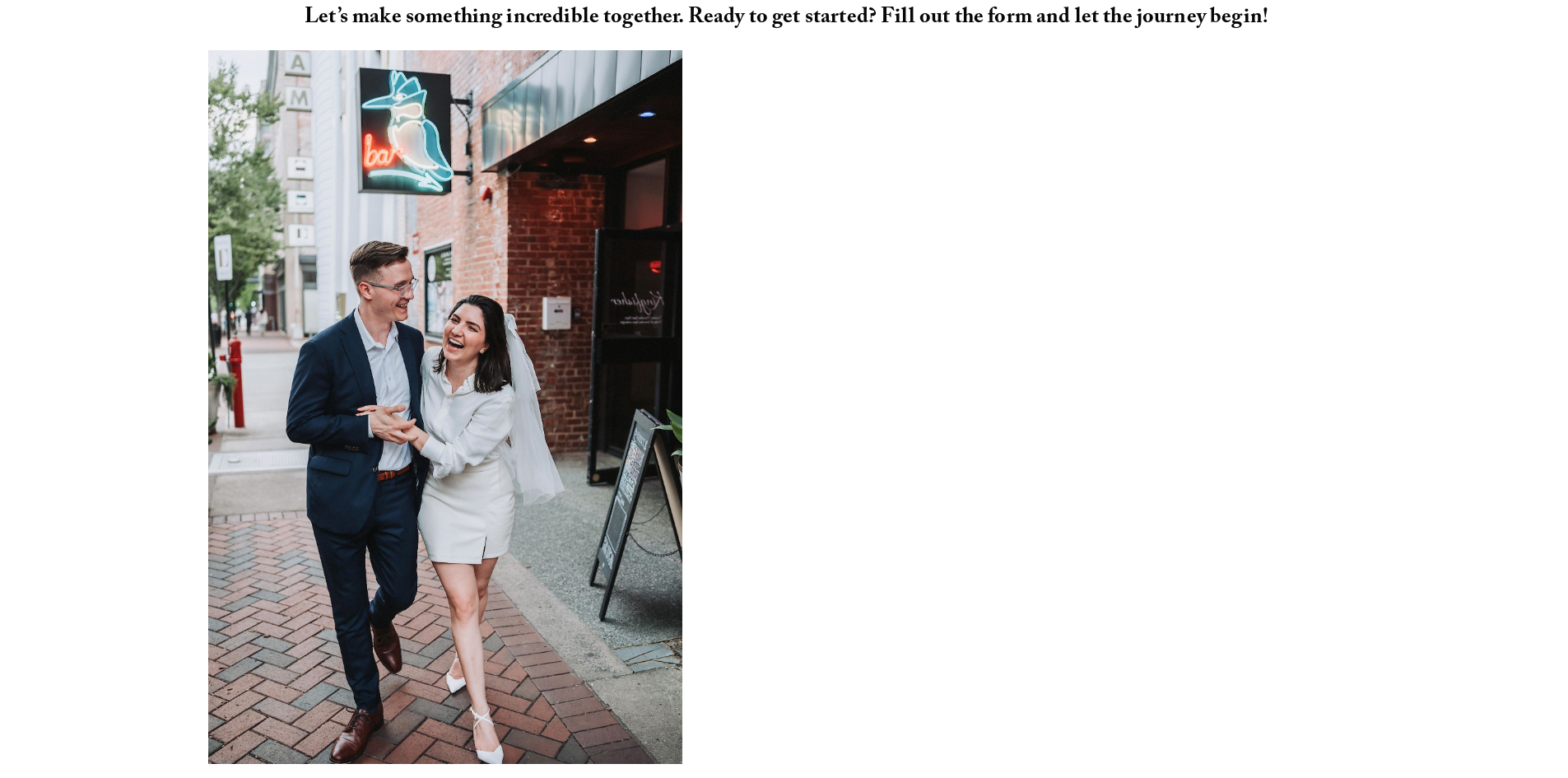
scroll to position [1032, 0]
